Goal: Check status: Check status

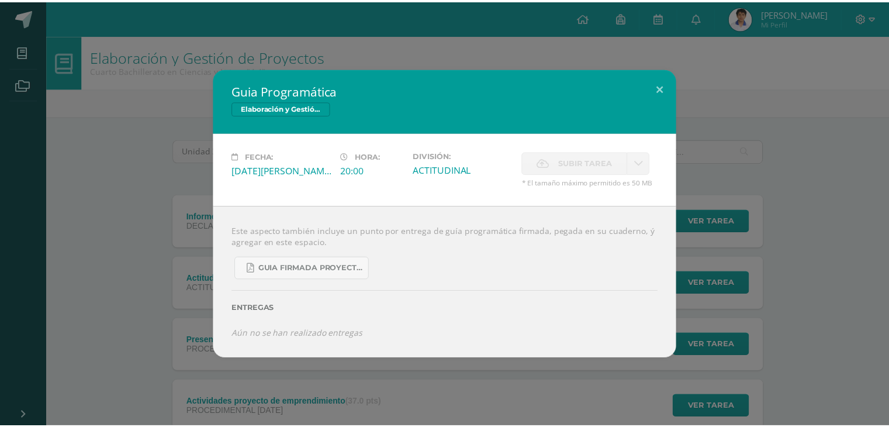
scroll to position [302, 0]
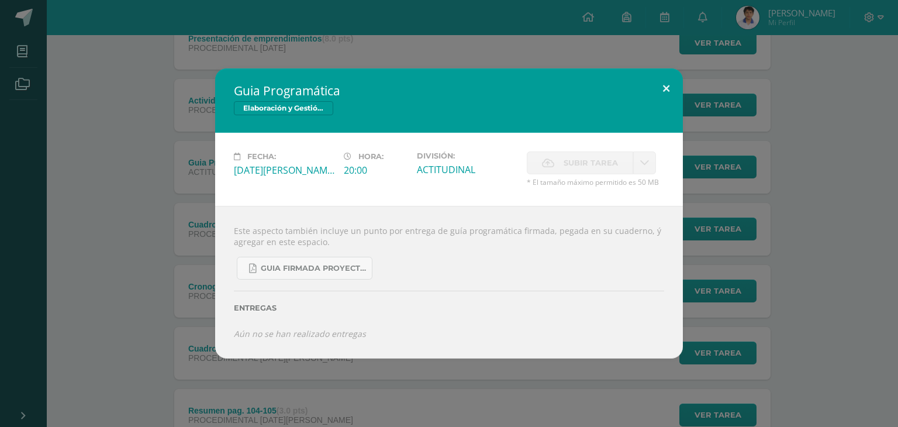
click at [657, 94] on button at bounding box center [665, 88] width 33 height 40
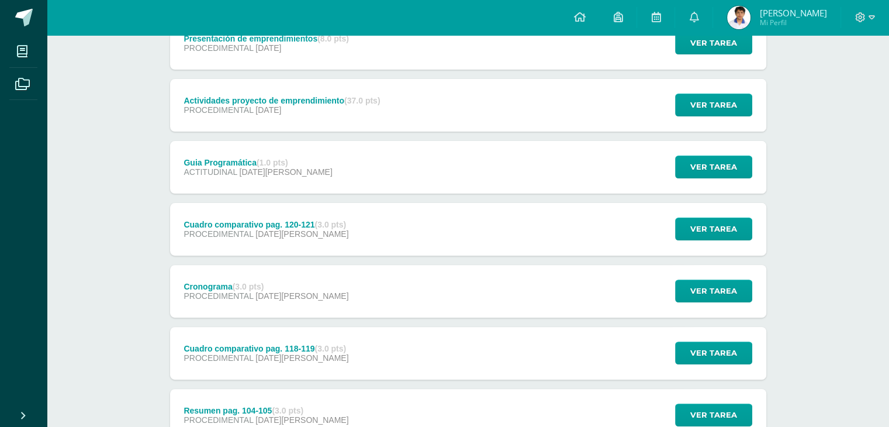
scroll to position [0, 0]
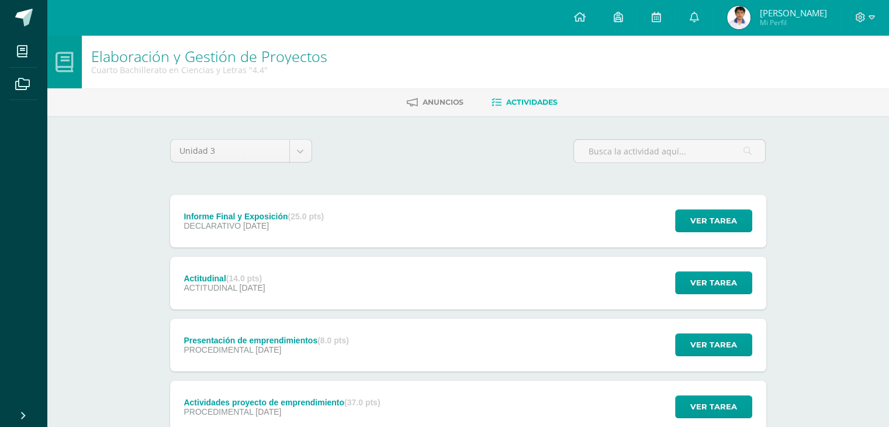
click at [750, 17] on img at bounding box center [738, 17] width 23 height 23
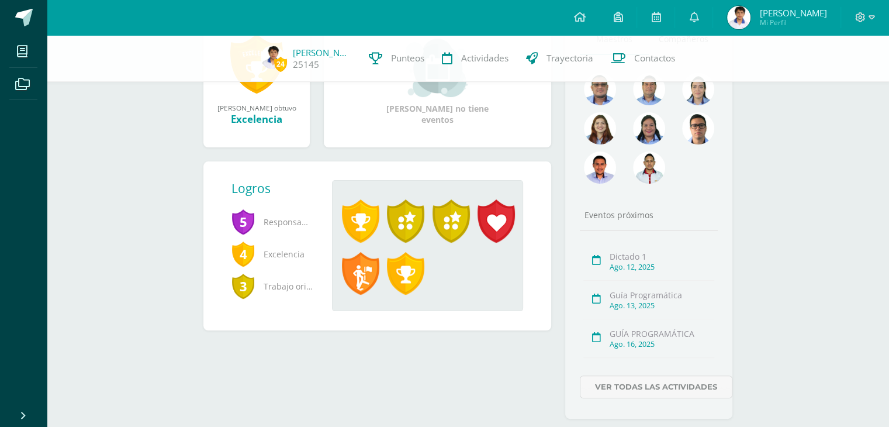
scroll to position [166, 0]
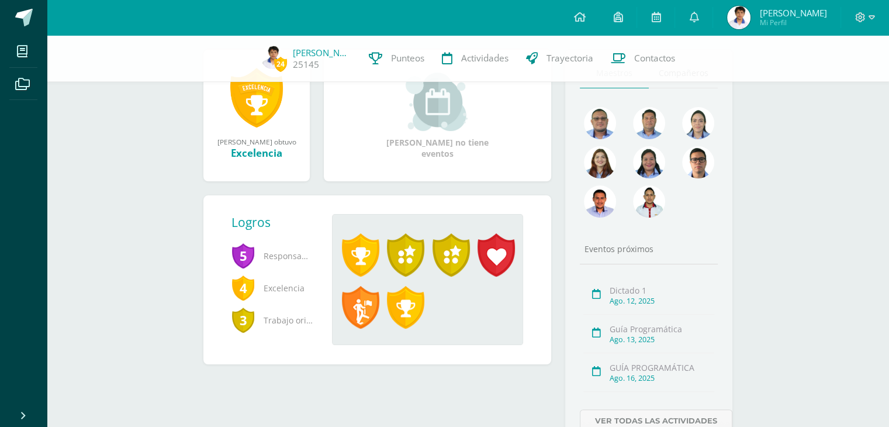
click at [271, 281] on span "Excelencia" at bounding box center [272, 288] width 82 height 32
click at [275, 286] on span "Excelencia" at bounding box center [272, 288] width 82 height 32
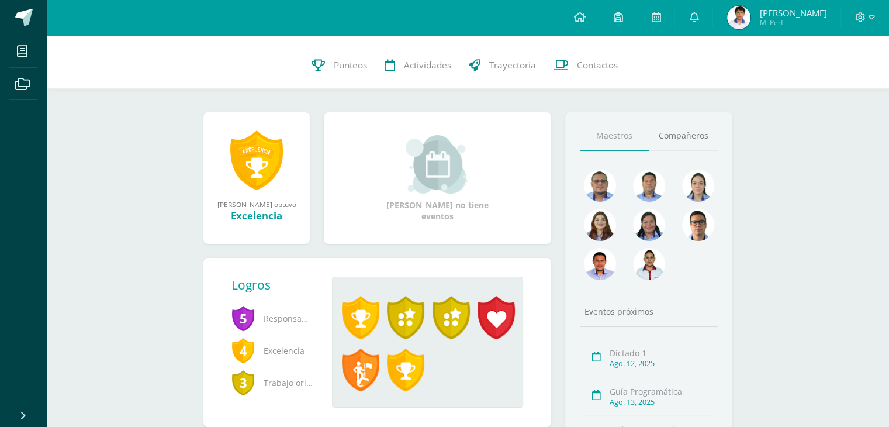
scroll to position [0, 0]
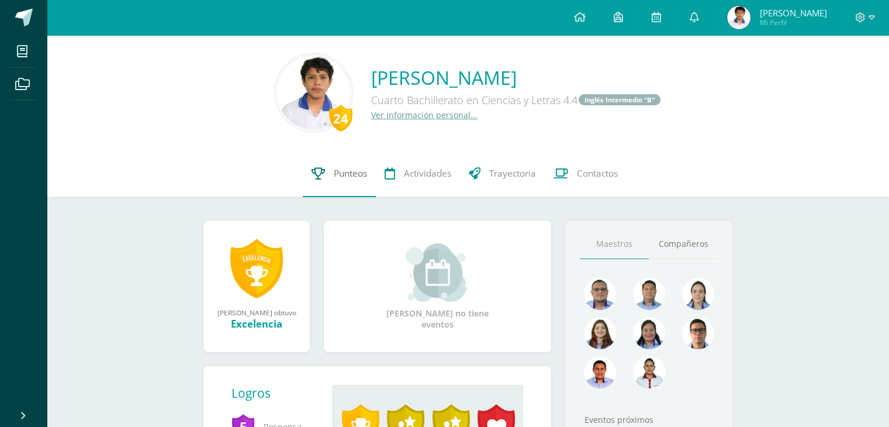
click at [349, 185] on link "Punteos" at bounding box center [339, 173] width 73 height 47
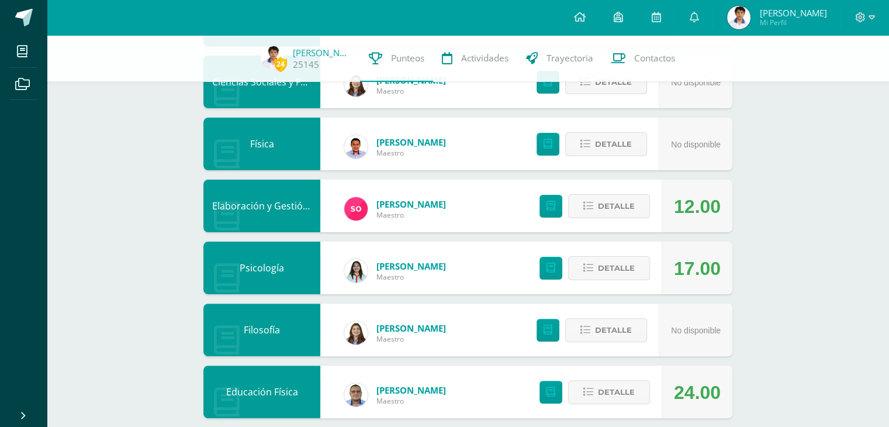
scroll to position [252, 0]
click at [610, 204] on span "Detalle" at bounding box center [616, 206] width 37 height 22
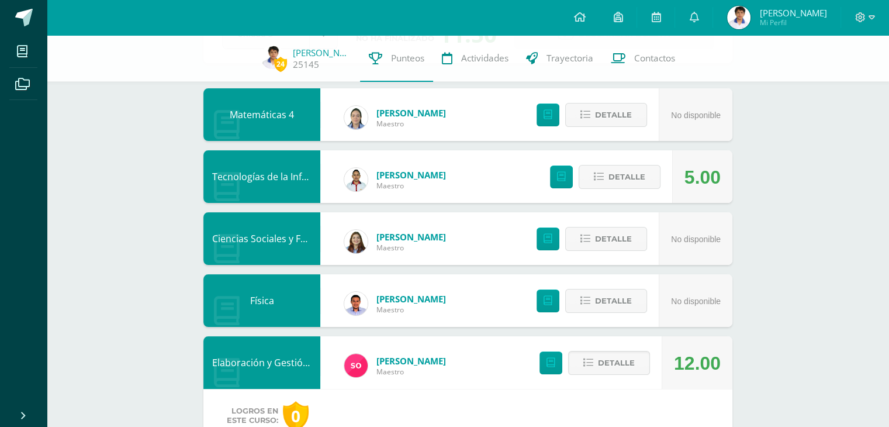
scroll to position [0, 0]
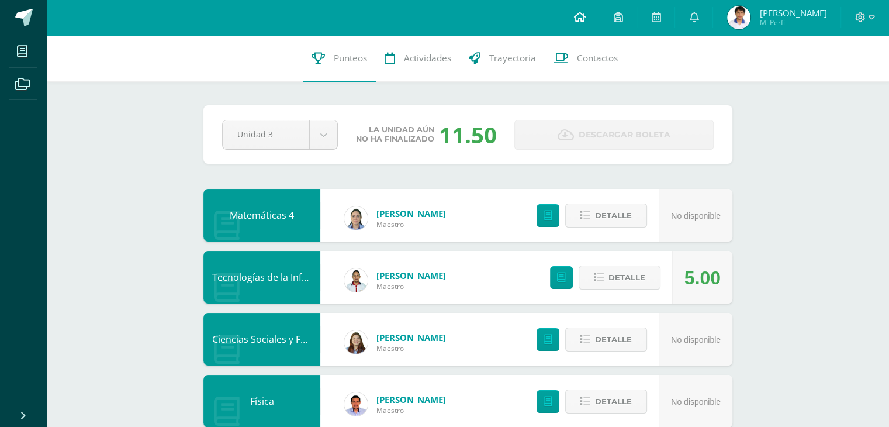
click at [584, 19] on icon at bounding box center [579, 17] width 12 height 11
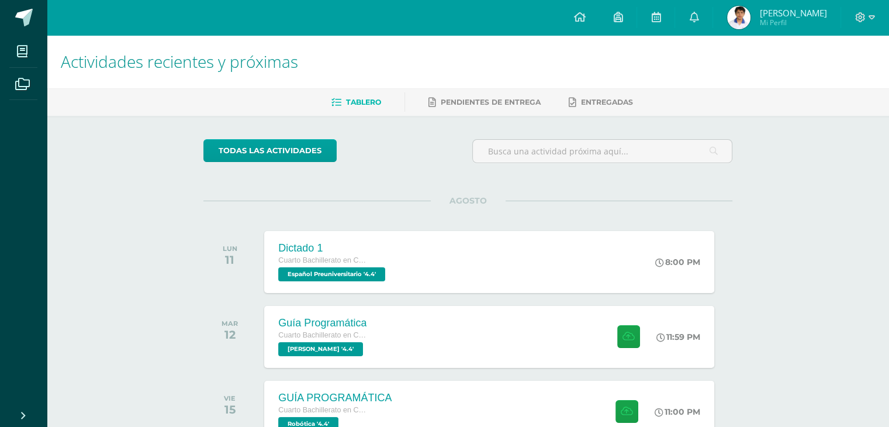
scroll to position [8, 0]
